Goal: Task Accomplishment & Management: Use online tool/utility

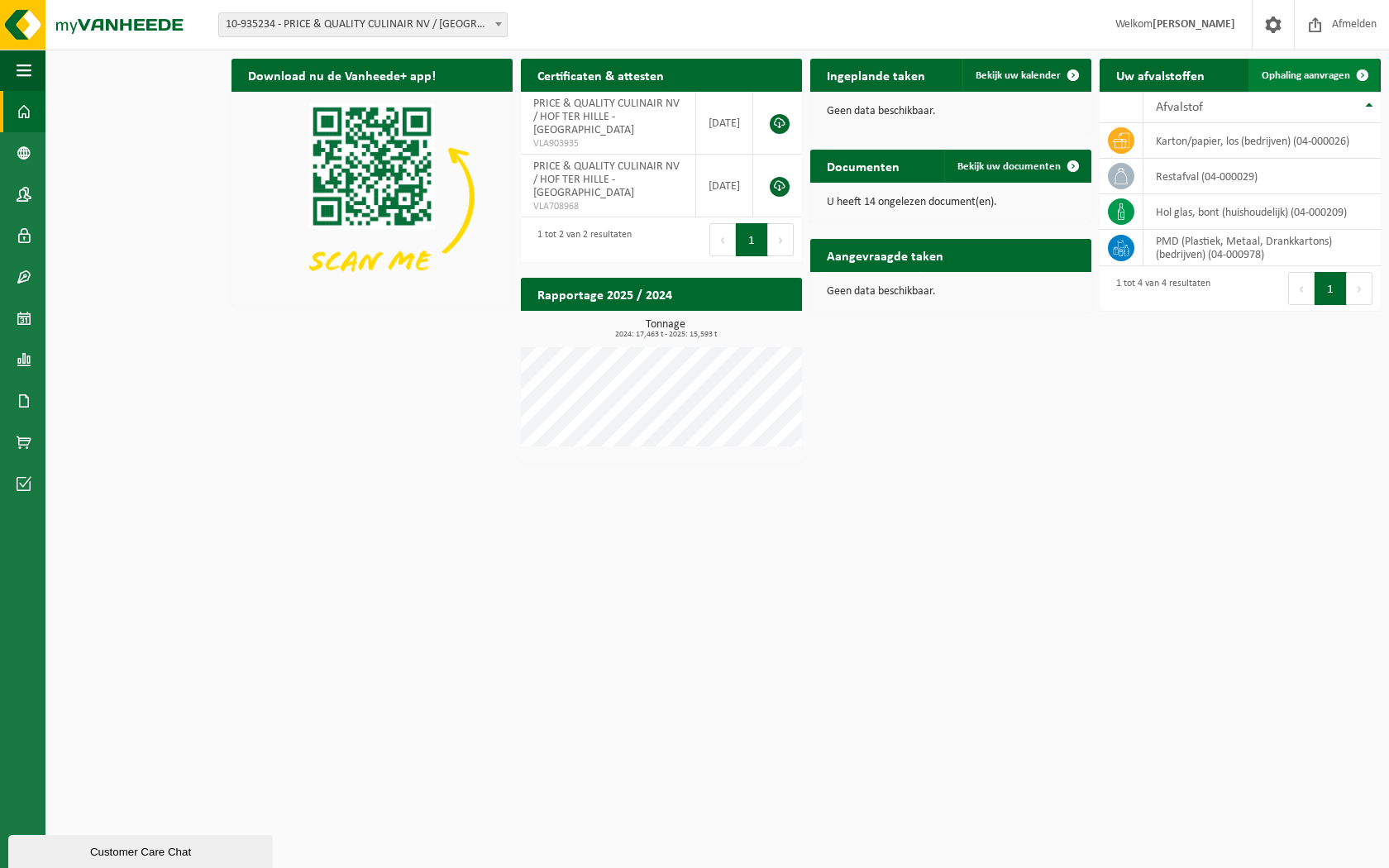
click at [1318, 72] on span "Ophaling aanvragen" at bounding box center [1306, 76] width 88 height 11
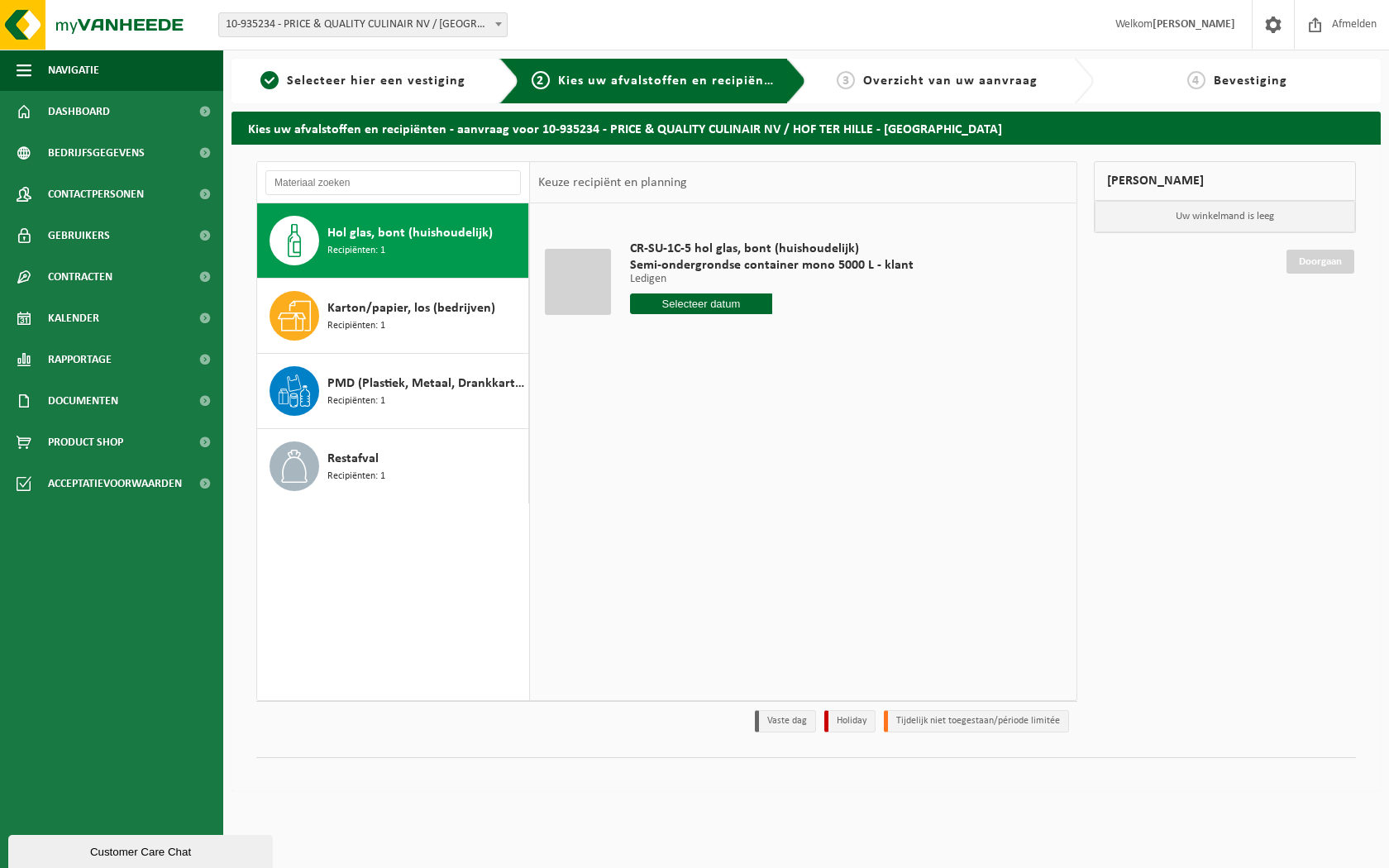
click at [648, 300] on input "text" at bounding box center [701, 304] width 142 height 21
click at [706, 504] on div "27" at bounding box center [704, 503] width 29 height 27
type input "Van 2025-08-27"
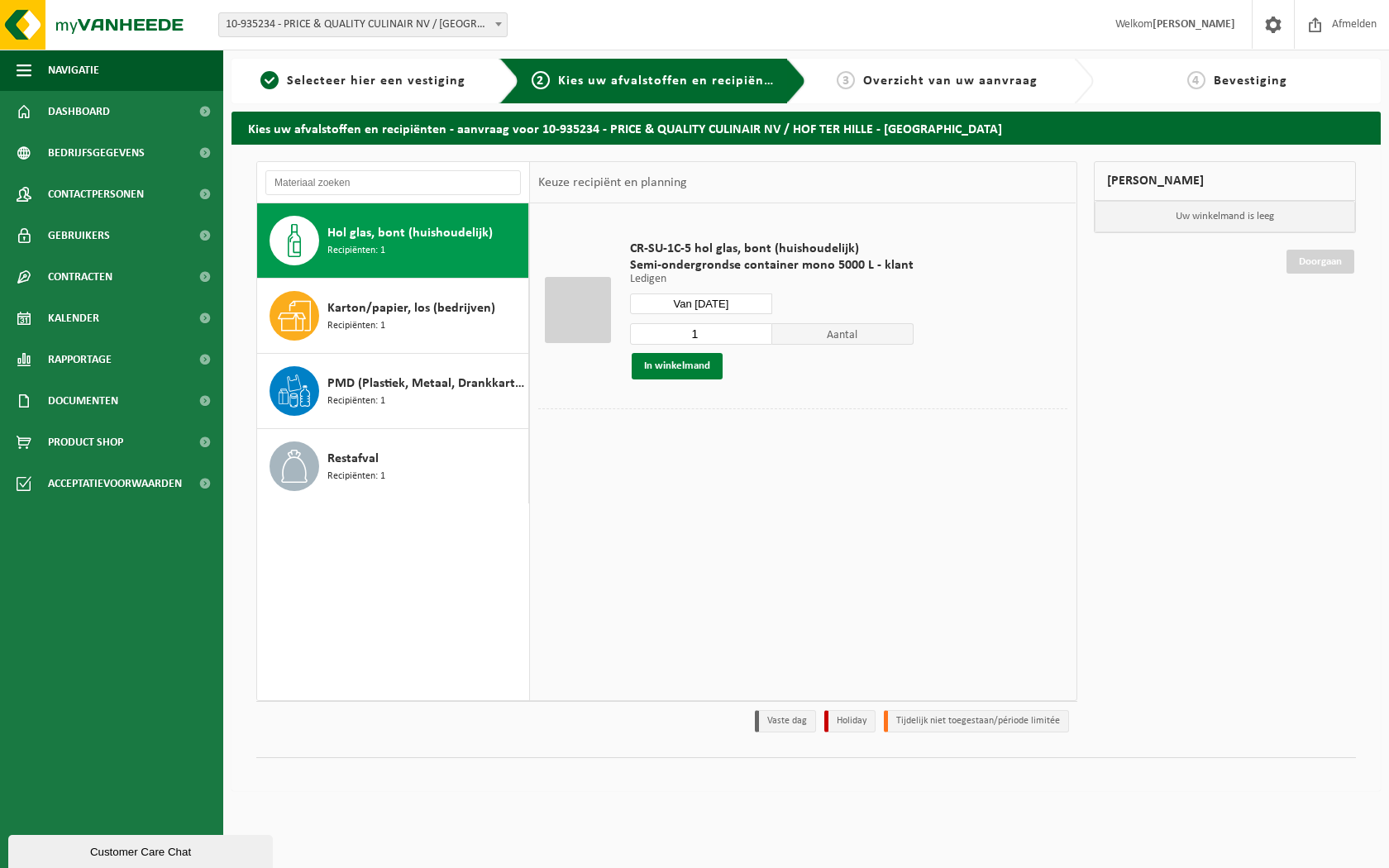
click at [692, 365] on button "In winkelmand" at bounding box center [676, 366] width 91 height 27
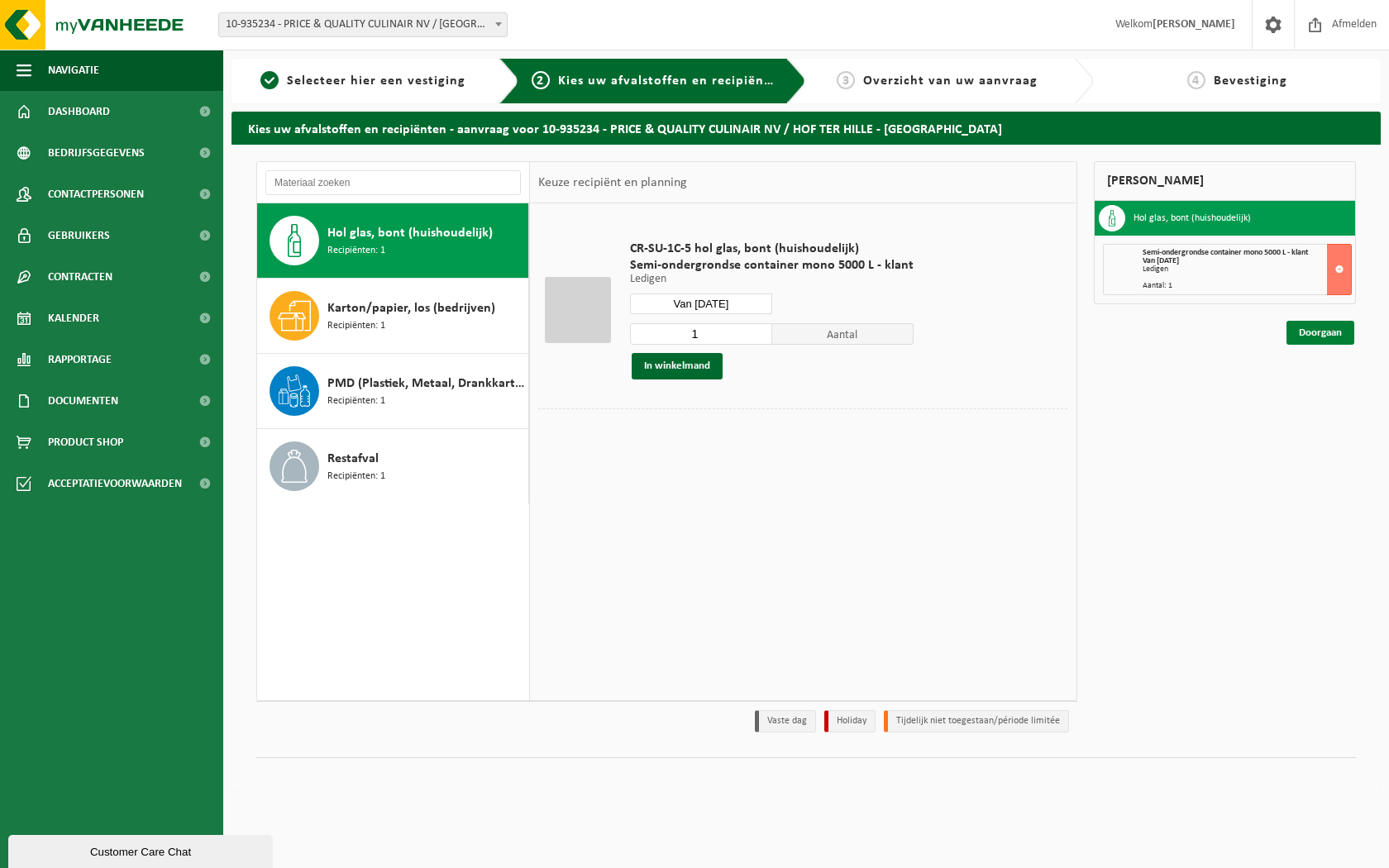
click at [1305, 340] on link "Doorgaan" at bounding box center [1320, 333] width 68 height 24
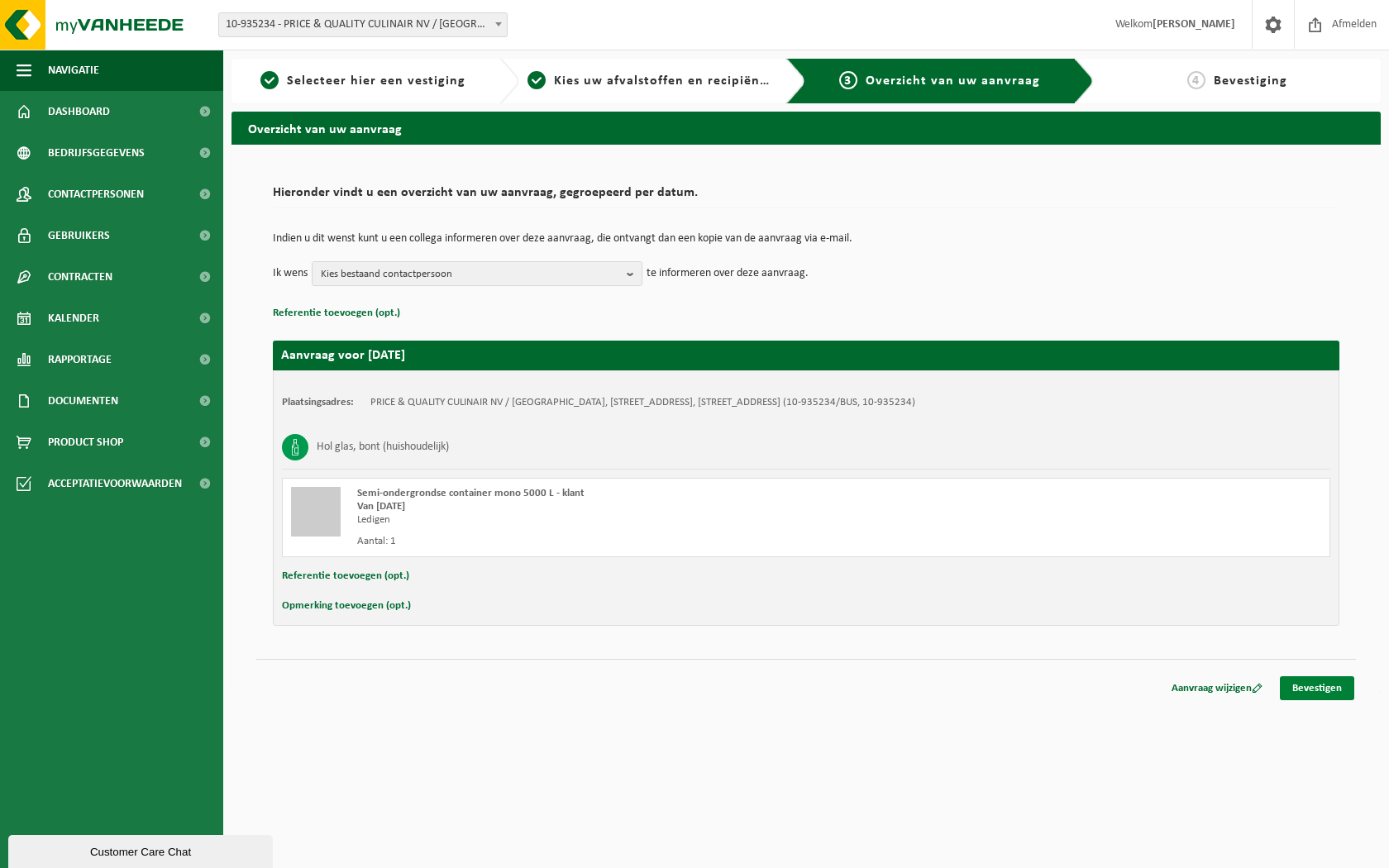
click at [1309, 699] on link "Bevestigen" at bounding box center [1317, 688] width 74 height 24
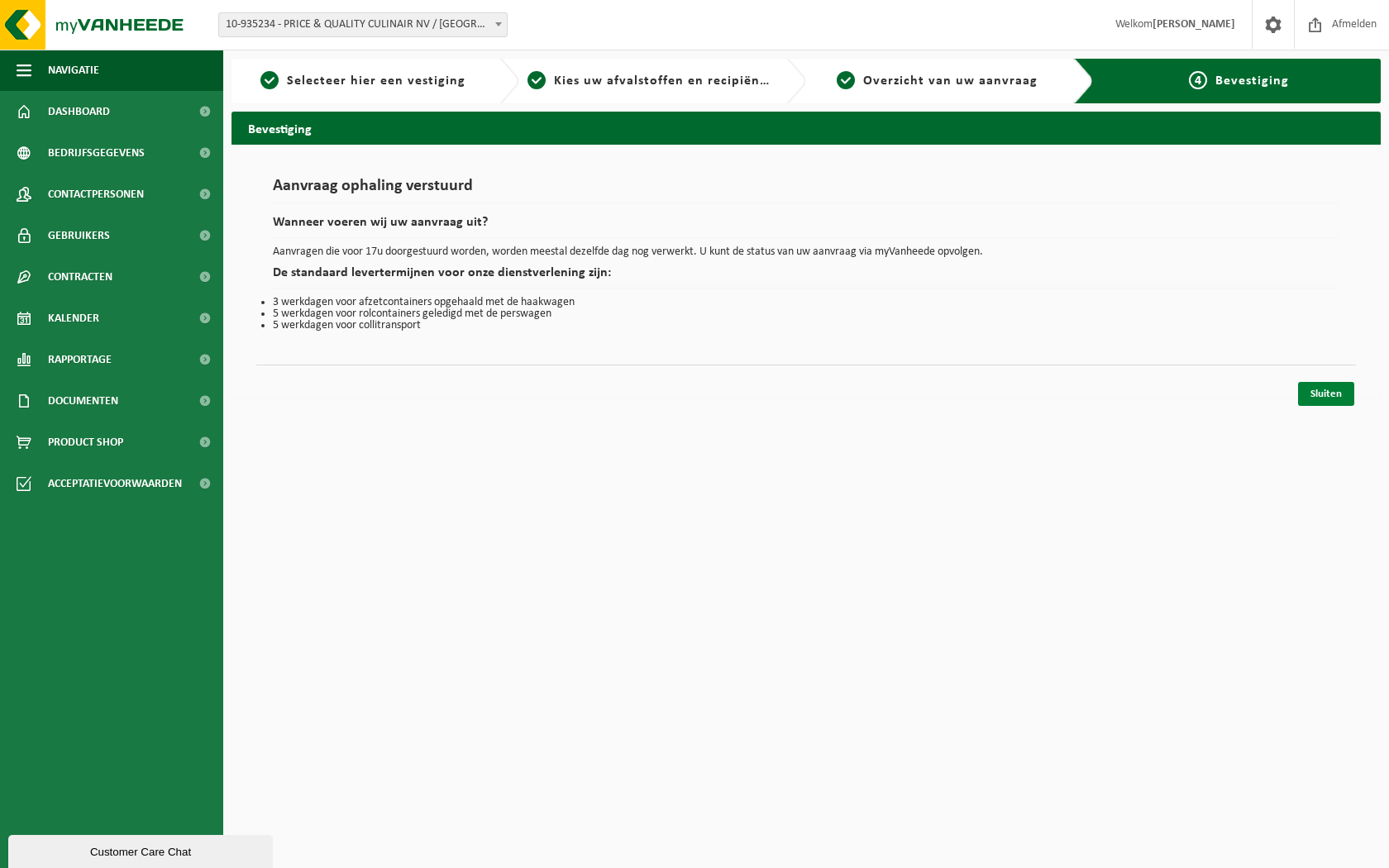
click at [1312, 395] on link "Sluiten" at bounding box center [1326, 394] width 56 height 24
